Goal: Use online tool/utility: Utilize a website feature to perform a specific function

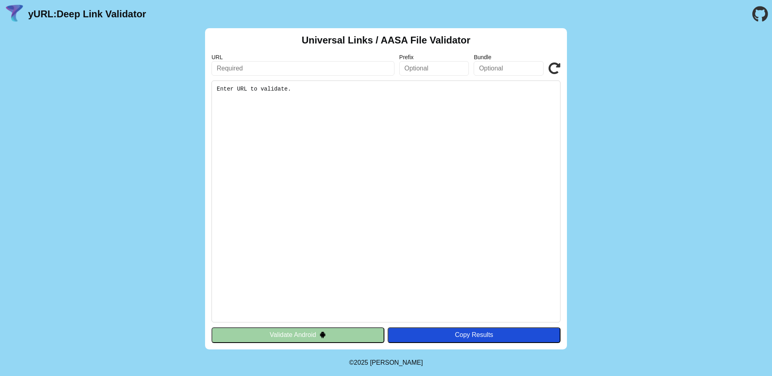
click at [328, 66] on input "text" at bounding box center [303, 68] width 183 height 14
paste input "[DOMAIN_NAME]"
type input "[DOMAIN_NAME]"
click at [422, 74] on input "text" at bounding box center [434, 68] width 70 height 14
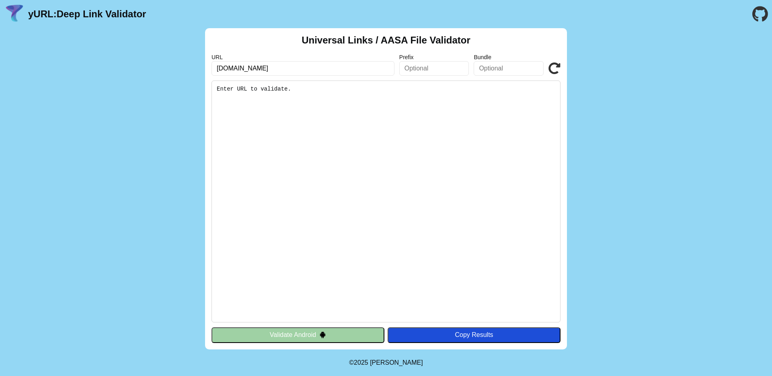
click at [512, 68] on input "text" at bounding box center [509, 68] width 70 height 14
click at [489, 68] on input "text" at bounding box center [509, 68] width 70 height 14
paste input "com.aramis.ecomm"
type input "com.aramis.ecomm"
click button "Validate" at bounding box center [0, 0] width 0 height 0
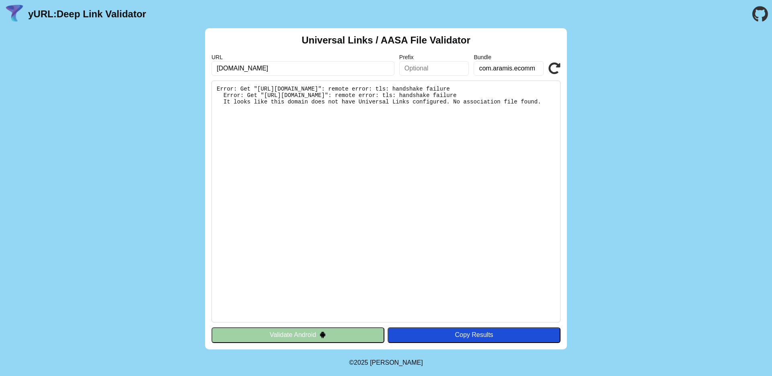
click at [368, 66] on input "[DOMAIN_NAME]" at bounding box center [303, 68] width 183 height 14
click button "Validate" at bounding box center [0, 0] width 0 height 0
click at [224, 70] on input "[DOMAIN_NAME]" at bounding box center [303, 68] width 183 height 14
drag, startPoint x: 218, startPoint y: 70, endPoint x: 306, endPoint y: 70, distance: 87.3
click at [306, 70] on input "[DOMAIN_NAME]" at bounding box center [303, 68] width 183 height 14
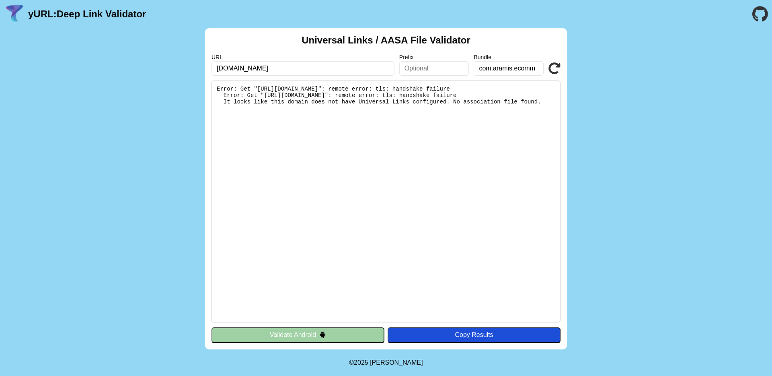
click at [306, 70] on input "[DOMAIN_NAME]" at bounding box center [303, 68] width 183 height 14
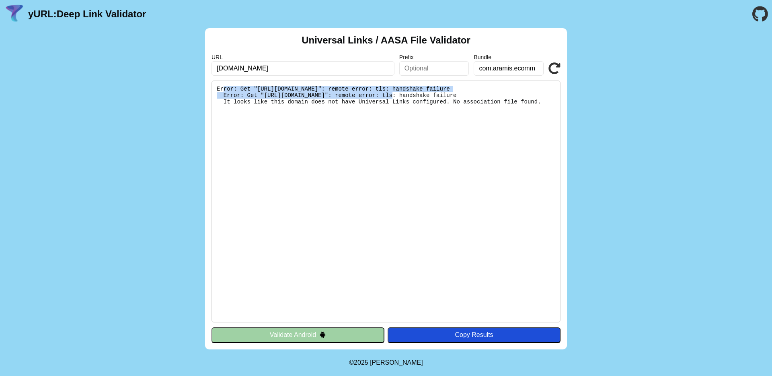
drag, startPoint x: 223, startPoint y: 87, endPoint x: 321, endPoint y: 99, distance: 98.4
click at [318, 98] on pre "Error: Get "[URL][DOMAIN_NAME]": remote error: tls: handshake failure Error: Ge…" at bounding box center [386, 201] width 349 height 242
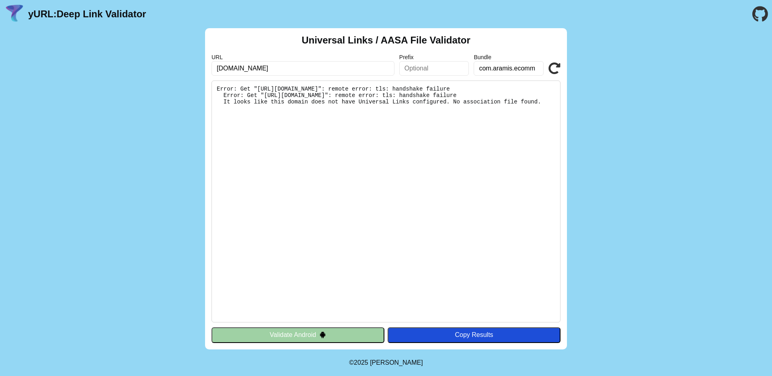
click at [435, 113] on pre "Error: Get "[URL][DOMAIN_NAME]": remote error: tls: handshake failure Error: Ge…" at bounding box center [386, 201] width 349 height 242
click at [336, 70] on input "[DOMAIN_NAME]" at bounding box center [303, 68] width 183 height 14
click at [226, 70] on input "[DOMAIN_NAME]" at bounding box center [303, 68] width 183 height 14
drag, startPoint x: 229, startPoint y: 70, endPoint x: 213, endPoint y: 71, distance: 16.1
click at [213, 71] on input "[DOMAIN_NAME]" at bounding box center [303, 68] width 183 height 14
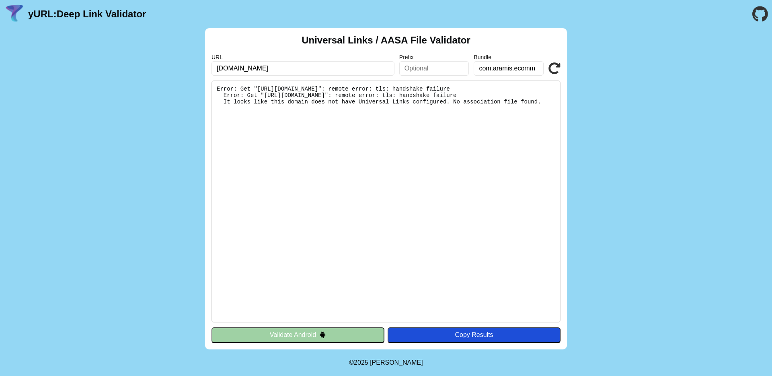
click at [292, 69] on input "[DOMAIN_NAME]" at bounding box center [303, 68] width 183 height 14
type input "[DOMAIN_NAME]"
click at [438, 66] on input "text" at bounding box center [434, 68] width 70 height 14
type input "app"
click at [391, 279] on pre "Error: Get "[URL][DOMAIN_NAME]": remote error: tls: handshake failure Error: Ge…" at bounding box center [386, 201] width 349 height 242
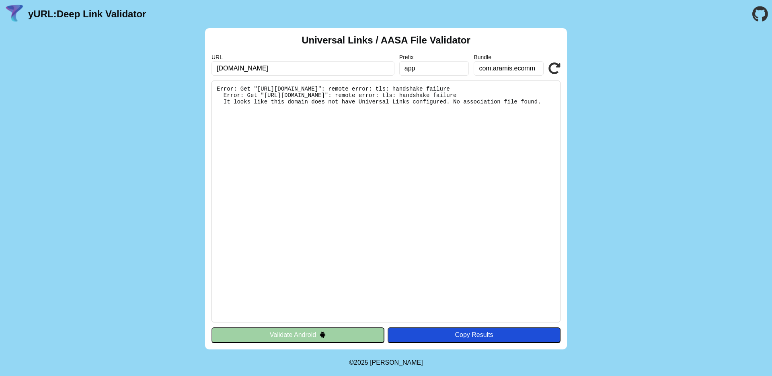
click at [553, 67] on icon at bounding box center [555, 68] width 12 height 12
click at [444, 64] on input "app" at bounding box center [434, 68] width 70 height 14
click at [380, 158] on pre "Error: Get "[URL][DOMAIN_NAME]": remote error: tls: handshake failure Error: Ge…" at bounding box center [386, 201] width 349 height 242
click at [293, 65] on input "[DOMAIN_NAME]" at bounding box center [303, 68] width 183 height 14
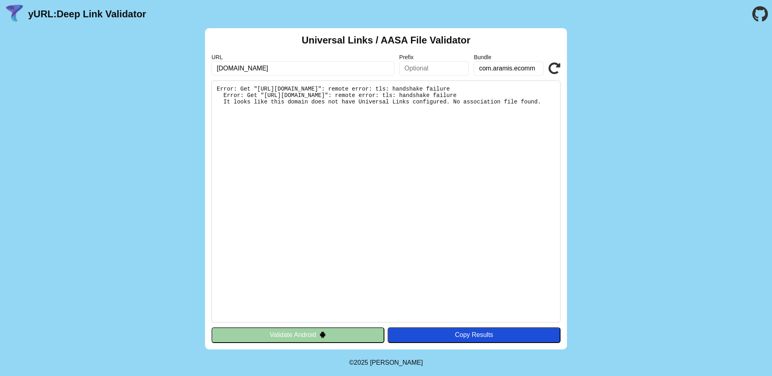
drag, startPoint x: 293, startPoint y: 65, endPoint x: 216, endPoint y: 66, distance: 76.8
click at [216, 66] on input "[DOMAIN_NAME]" at bounding box center [303, 68] width 183 height 14
